Goal: Task Accomplishment & Management: Use online tool/utility

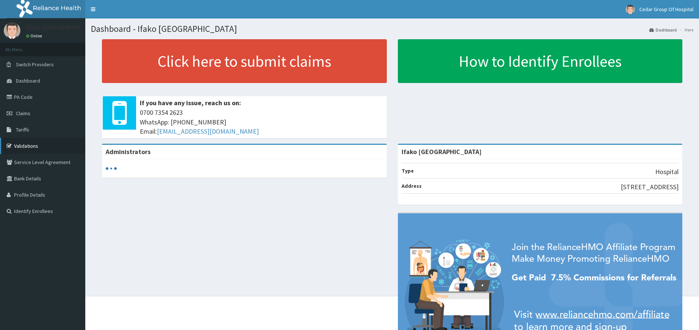
click at [49, 153] on link "Validations" at bounding box center [42, 146] width 85 height 16
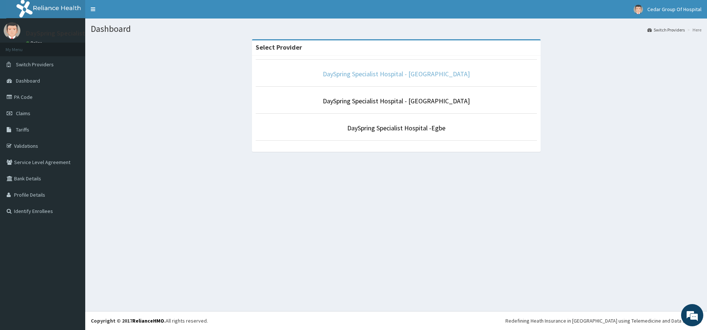
click at [415, 76] on link "DaySpring Specialist Hospital - Ikotun" at bounding box center [396, 74] width 147 height 9
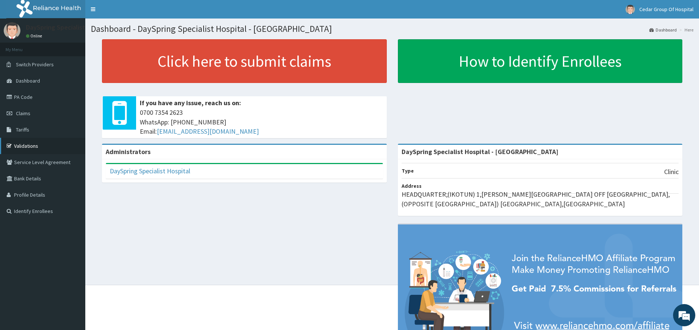
click at [37, 148] on link "Validations" at bounding box center [42, 146] width 85 height 16
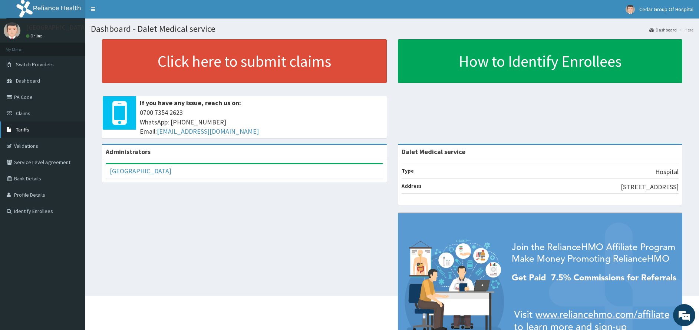
click at [35, 129] on link "Tariffs" at bounding box center [42, 130] width 85 height 16
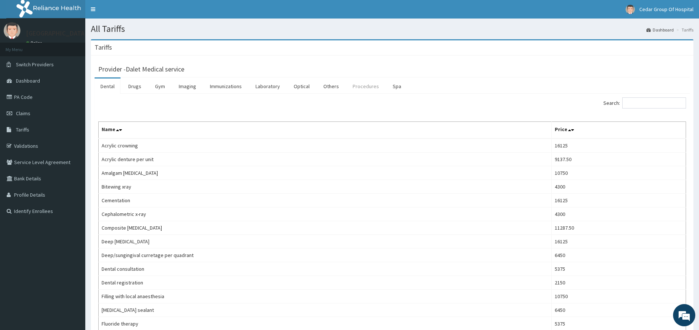
click at [359, 89] on link "Procedures" at bounding box center [366, 87] width 38 height 16
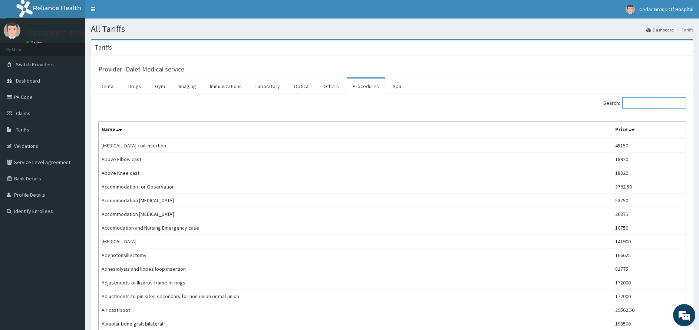
click at [647, 103] on input "Search:" at bounding box center [654, 103] width 64 height 11
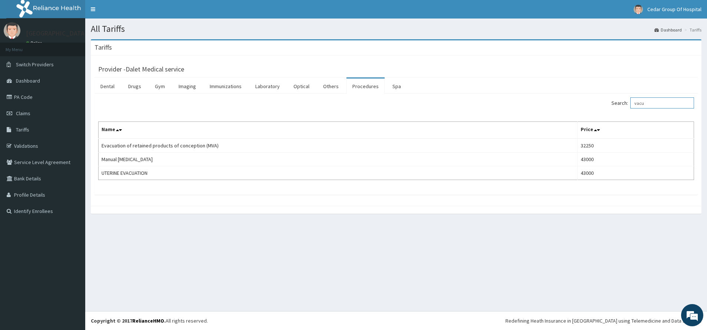
type input "vacu"
